Goal: Connect with others: Connect with others

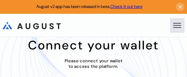
scroll to position [22, 0]
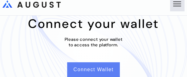
click at [96, 72] on button "Connect Wallet" at bounding box center [93, 70] width 52 height 15
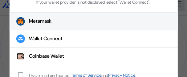
click at [67, 20] on button "Metamask" at bounding box center [93, 22] width 168 height 18
click at [18, 73] on span "modal" at bounding box center [20, 75] width 4 height 4
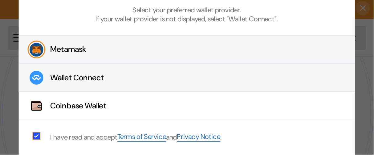
scroll to position [0, 0]
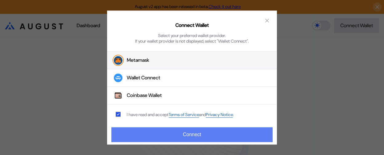
click at [150, 77] on button "Connect" at bounding box center [191, 134] width 161 height 15
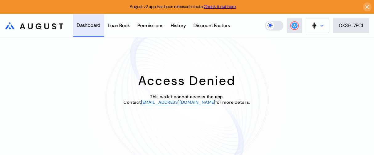
click at [187, 28] on img at bounding box center [314, 25] width 7 height 7
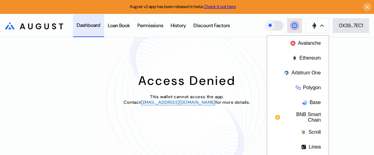
click at [187, 56] on div "Access Denied This wallet cannot access the app. Contact [EMAIL_ADDRESS][DOMAIN…" at bounding box center [187, 95] width 374 height 117
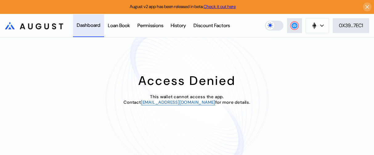
click at [187, 6] on link "Check it out here" at bounding box center [220, 7] width 32 height 6
